Goal: Task Accomplishment & Management: Complete application form

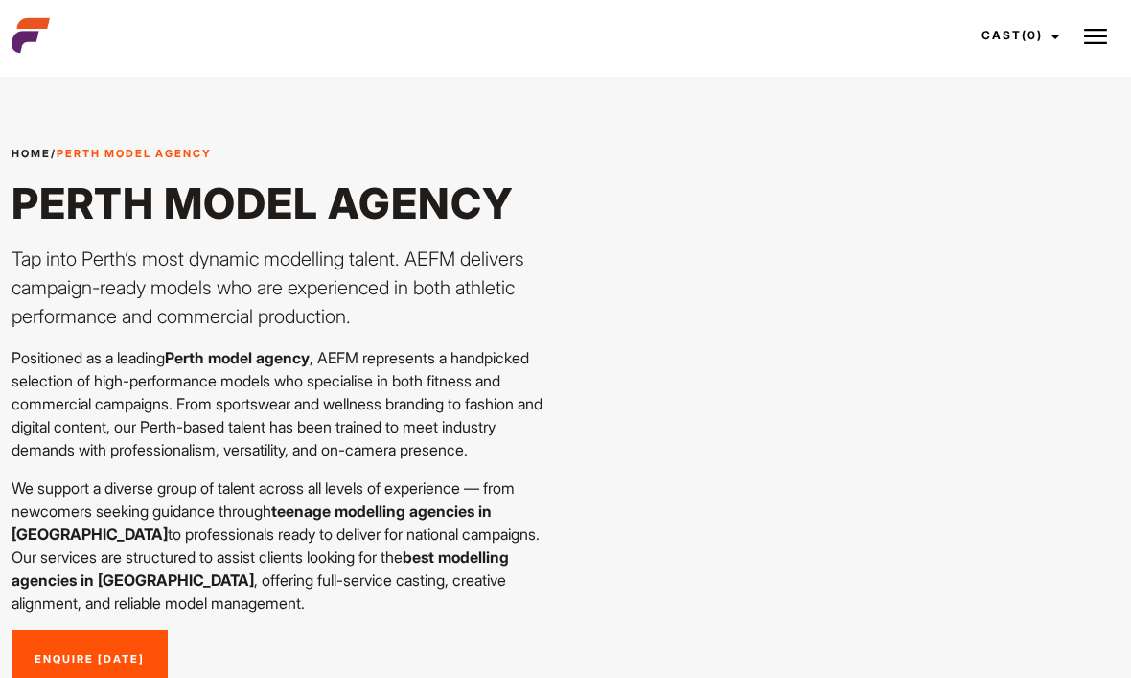
scroll to position [74, 0]
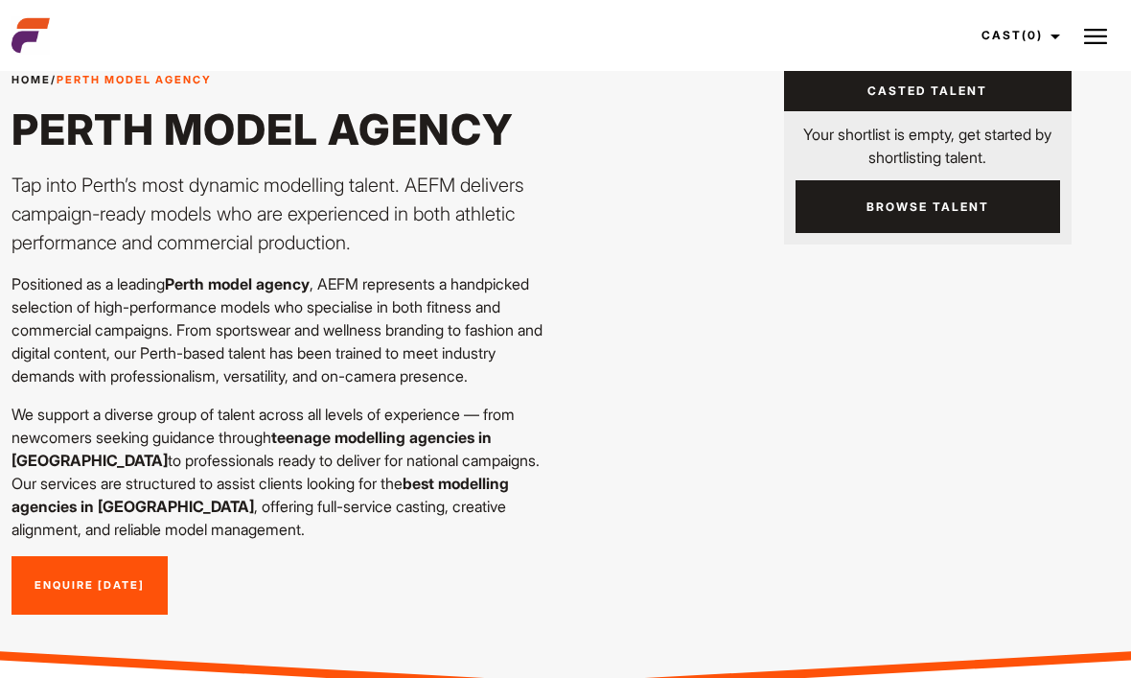
click at [1046, 30] on link "Cast (0)" at bounding box center [1017, 36] width 107 height 52
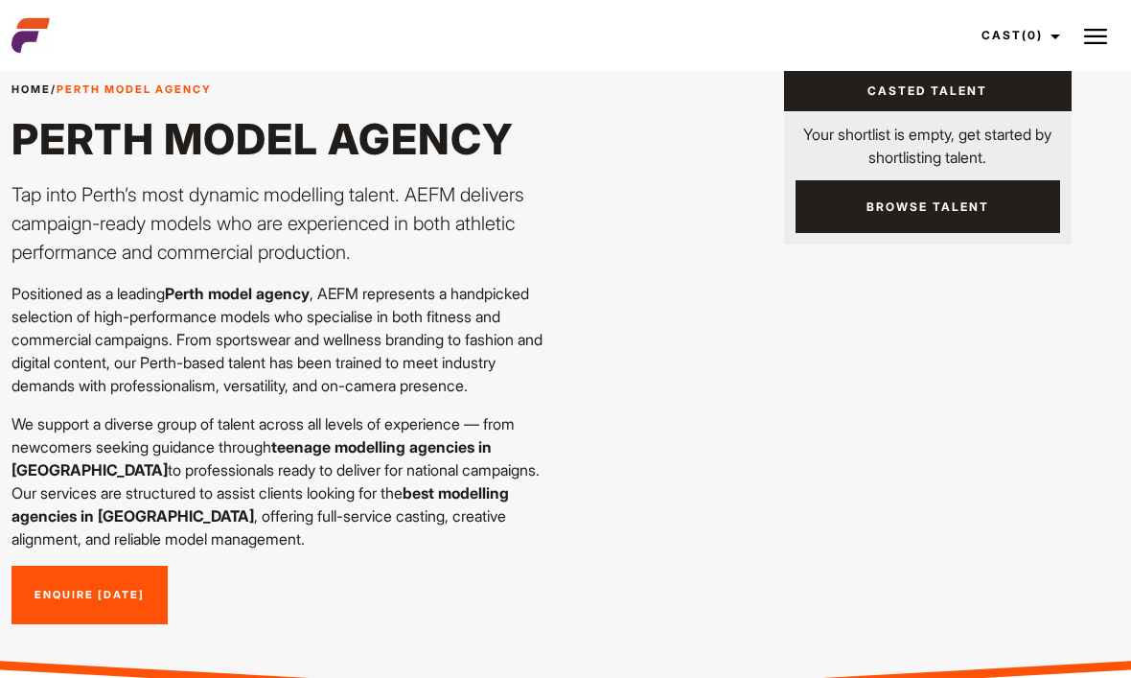
click at [34, 577] on link "Enquire Today" at bounding box center [89, 594] width 156 height 59
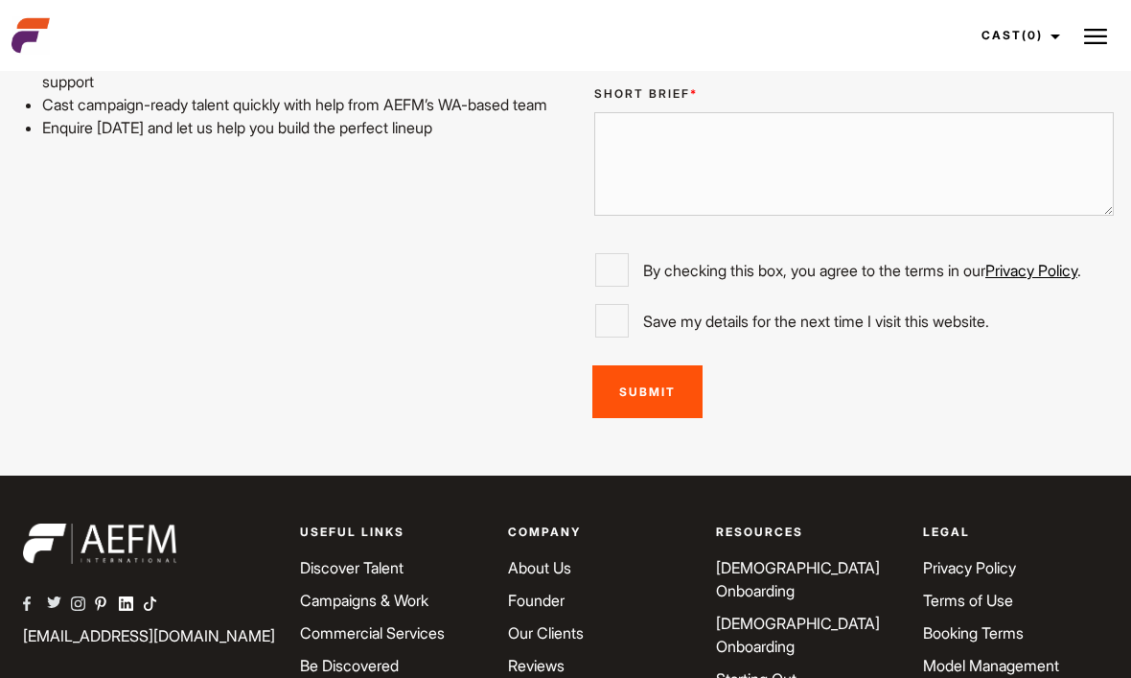
scroll to position [5137, 0]
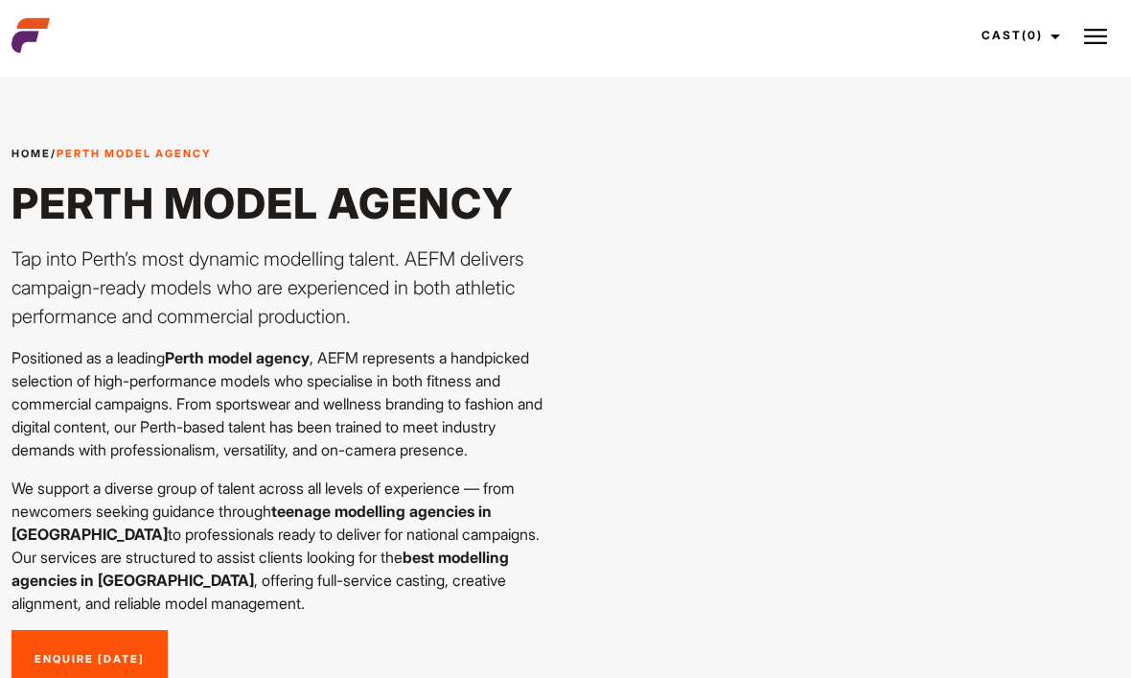
scroll to position [138, 0]
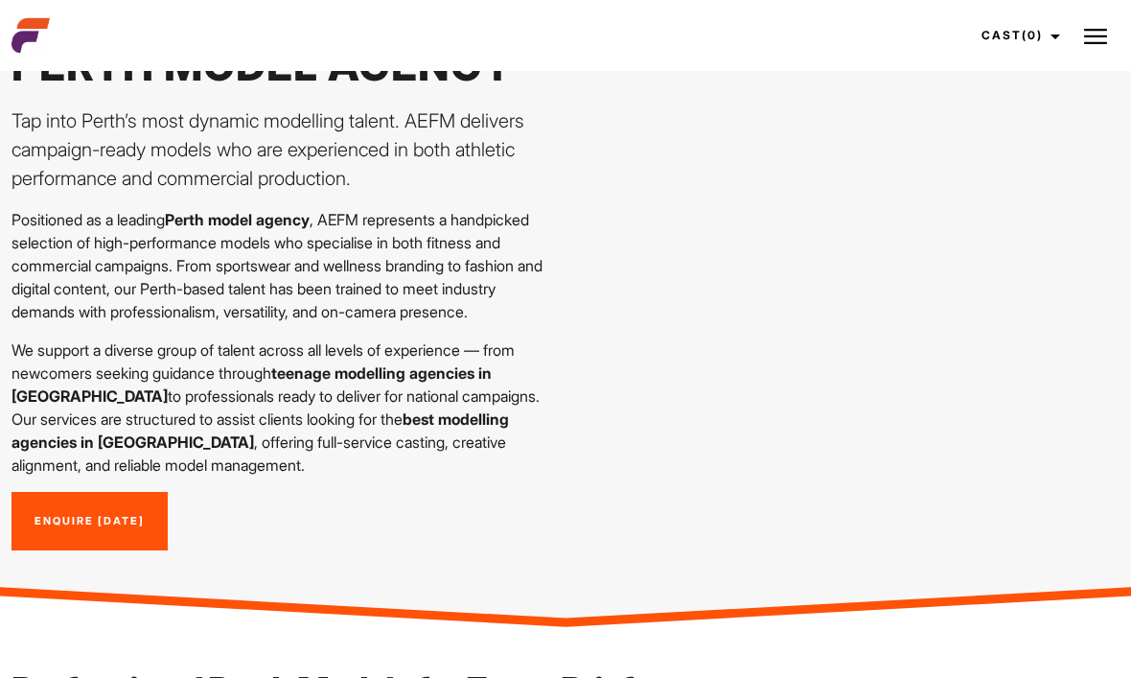
click at [1089, 37] on img at bounding box center [1095, 36] width 23 height 23
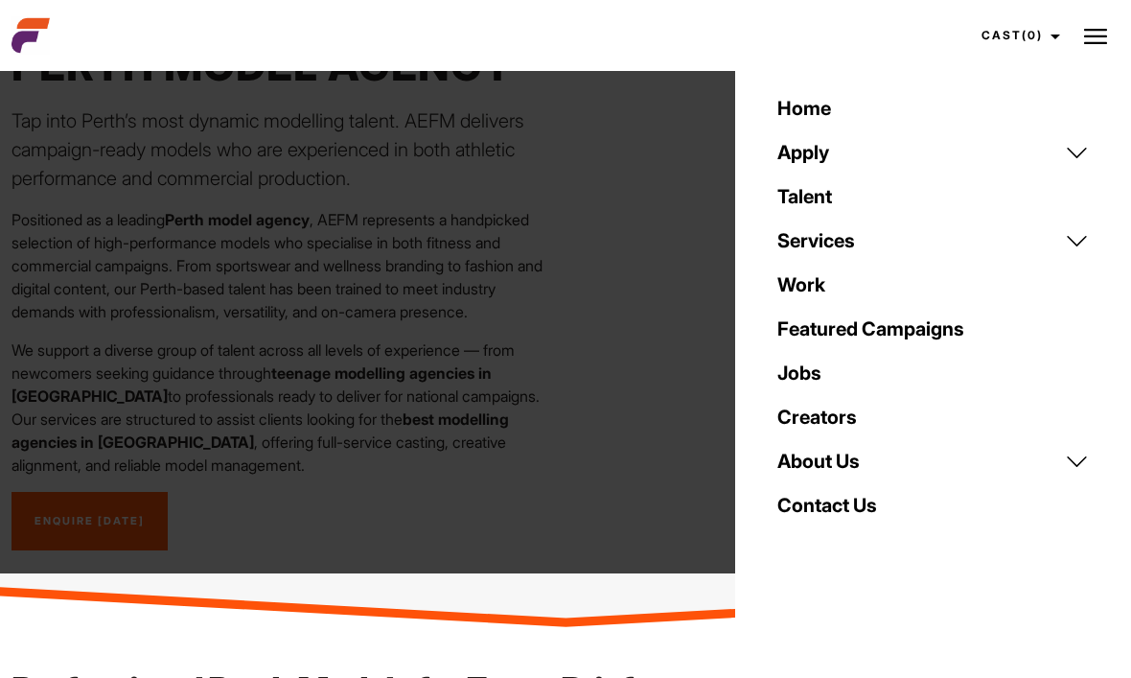
click at [954, 458] on link "About Us" at bounding box center [933, 461] width 334 height 44
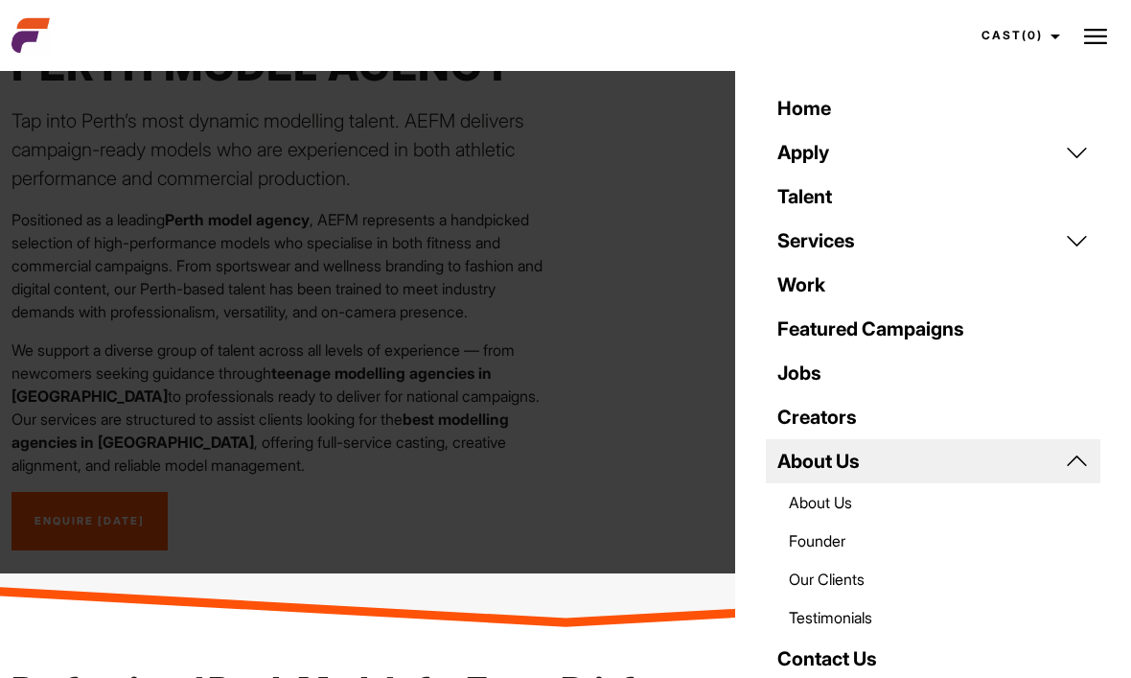
click at [1016, 449] on link "About Us" at bounding box center [933, 461] width 334 height 44
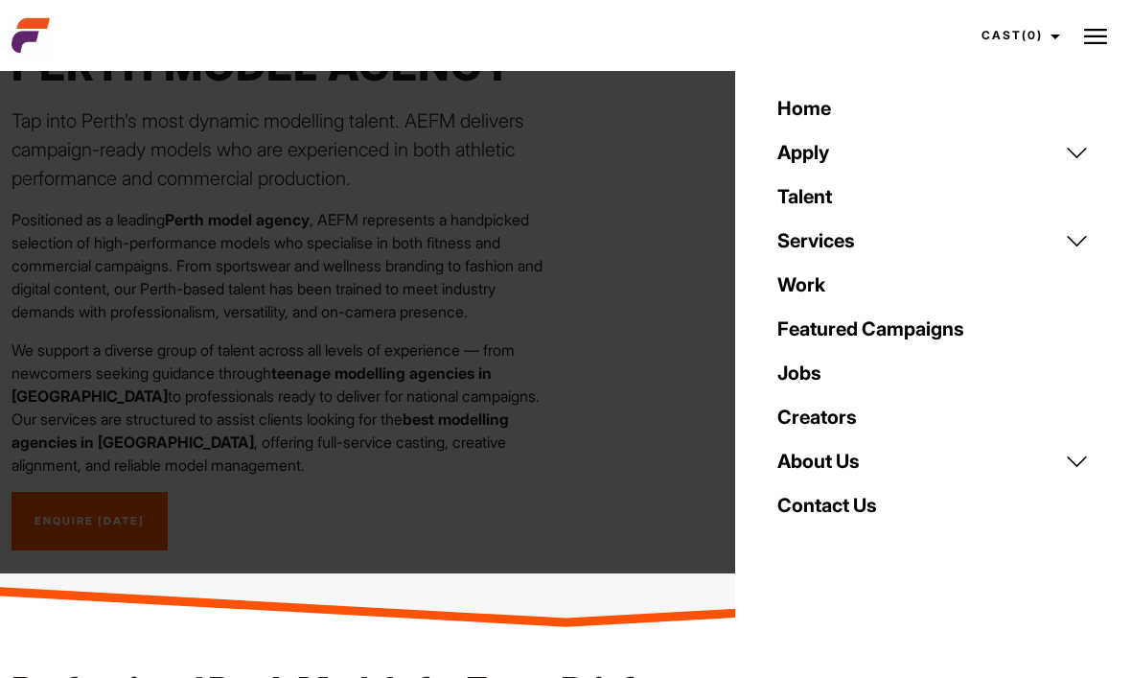
click at [869, 240] on link "Services" at bounding box center [933, 240] width 334 height 44
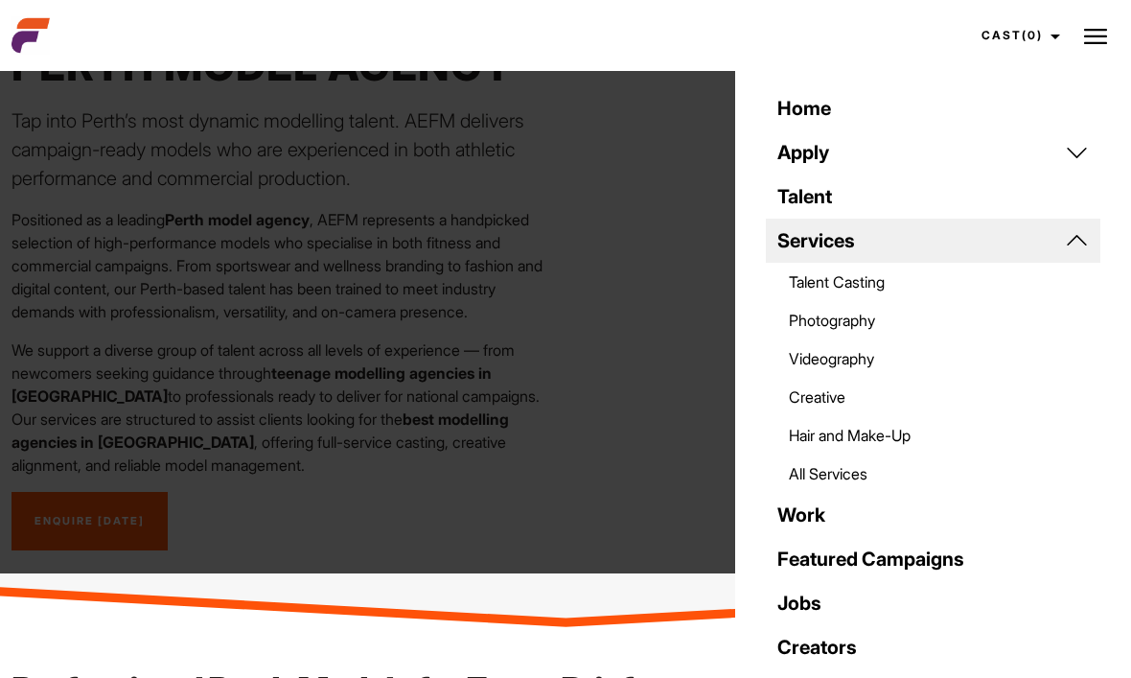
click at [902, 228] on link "Services" at bounding box center [933, 240] width 334 height 44
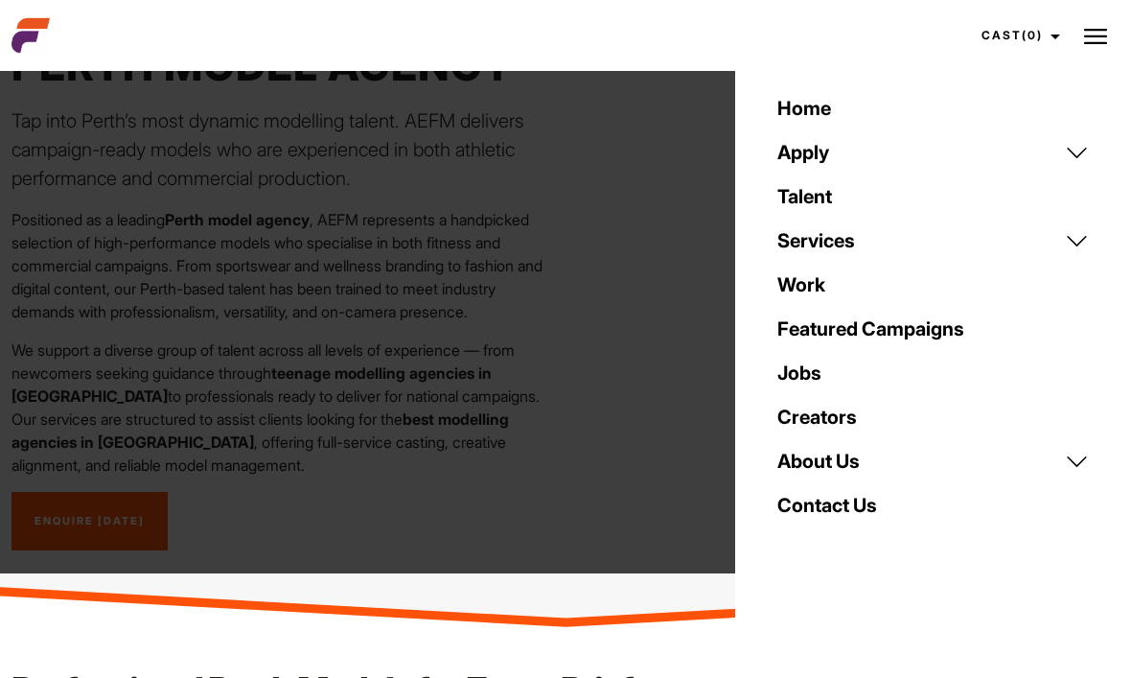
click at [923, 151] on link "Apply" at bounding box center [933, 152] width 334 height 44
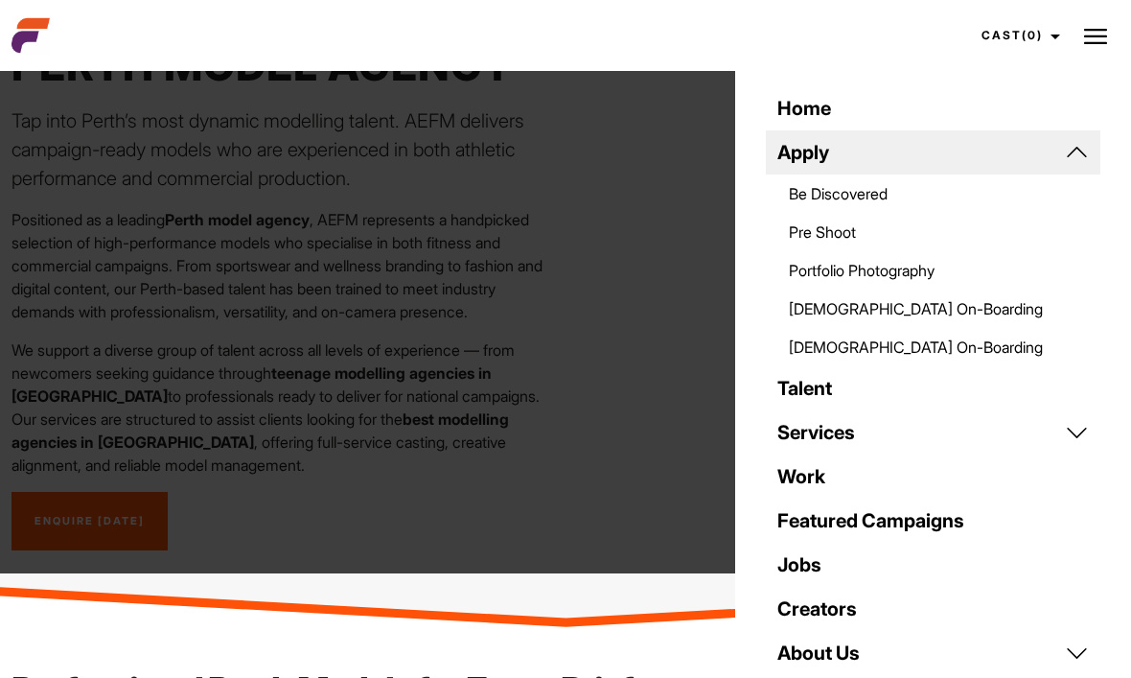
click at [916, 195] on link "Be Discovered" at bounding box center [933, 193] width 334 height 38
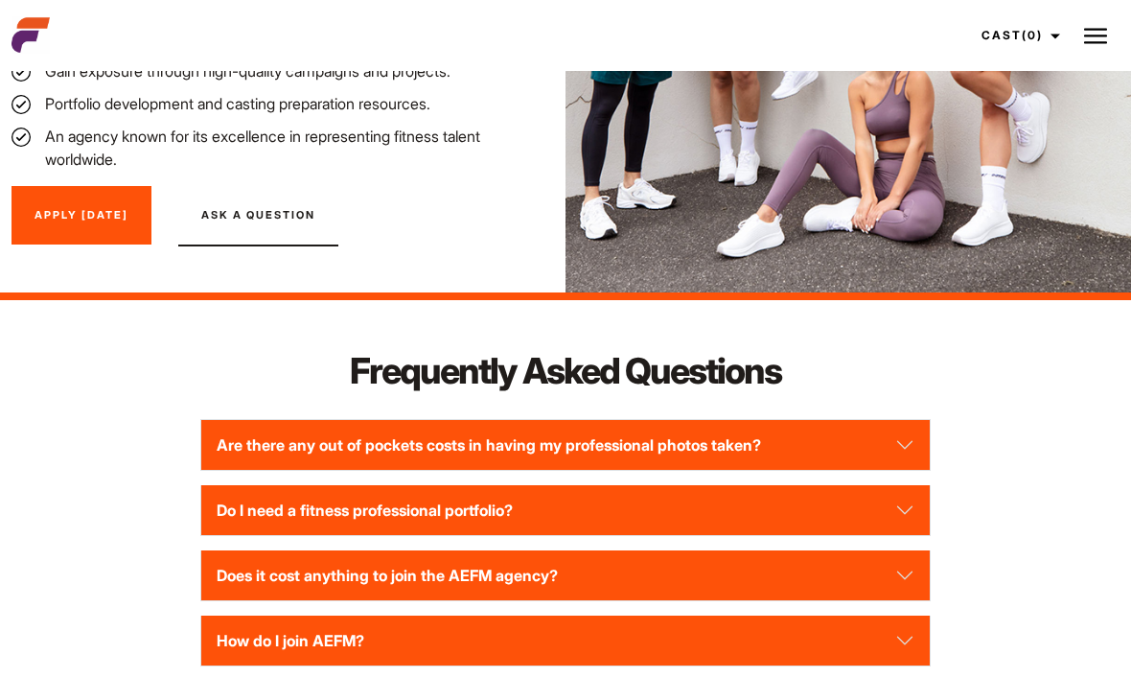
scroll to position [2452, 0]
